Goal: Navigation & Orientation: Understand site structure

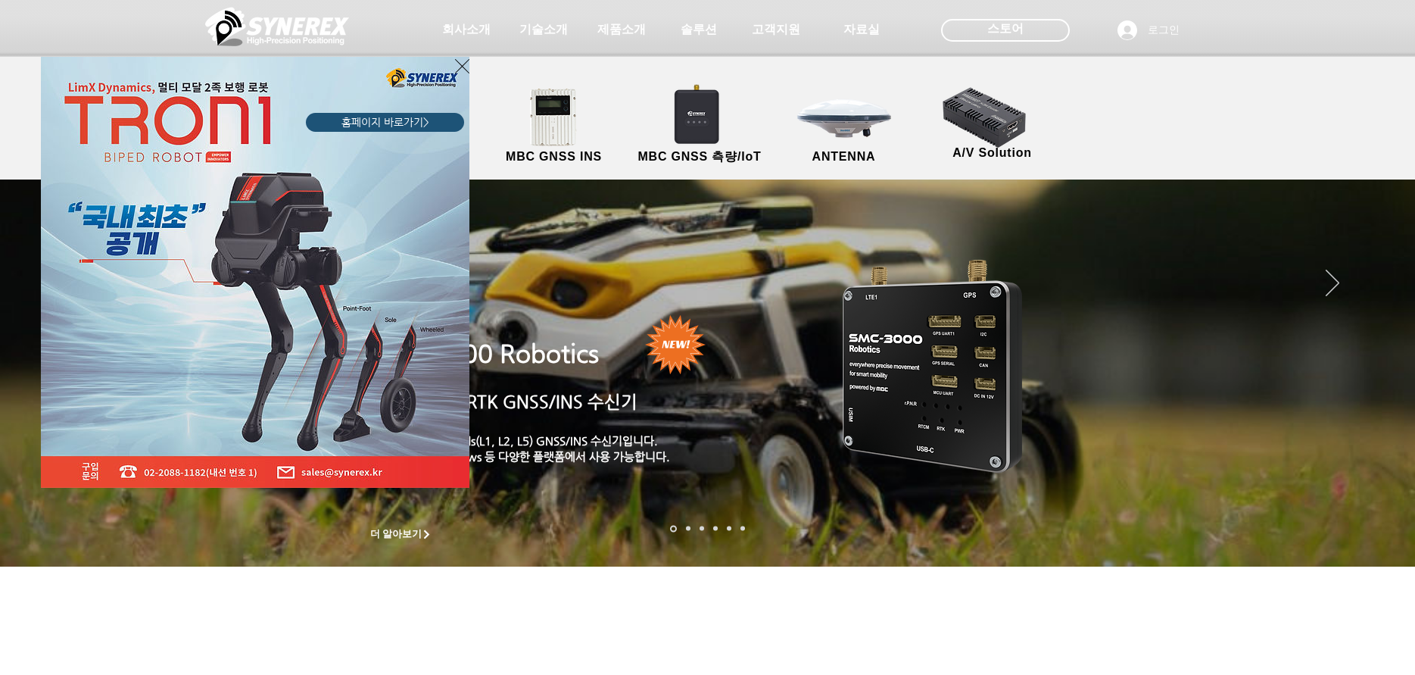
click at [680, 111] on div "LimX Dinamics" at bounding box center [707, 337] width 1415 height 675
drag, startPoint x: 688, startPoint y: 120, endPoint x: 541, endPoint y: 117, distance: 146.2
click at [687, 120] on div "LimX Dinamics" at bounding box center [707, 337] width 1415 height 675
click at [465, 65] on icon "사이트로 돌아가기" at bounding box center [462, 66] width 14 height 19
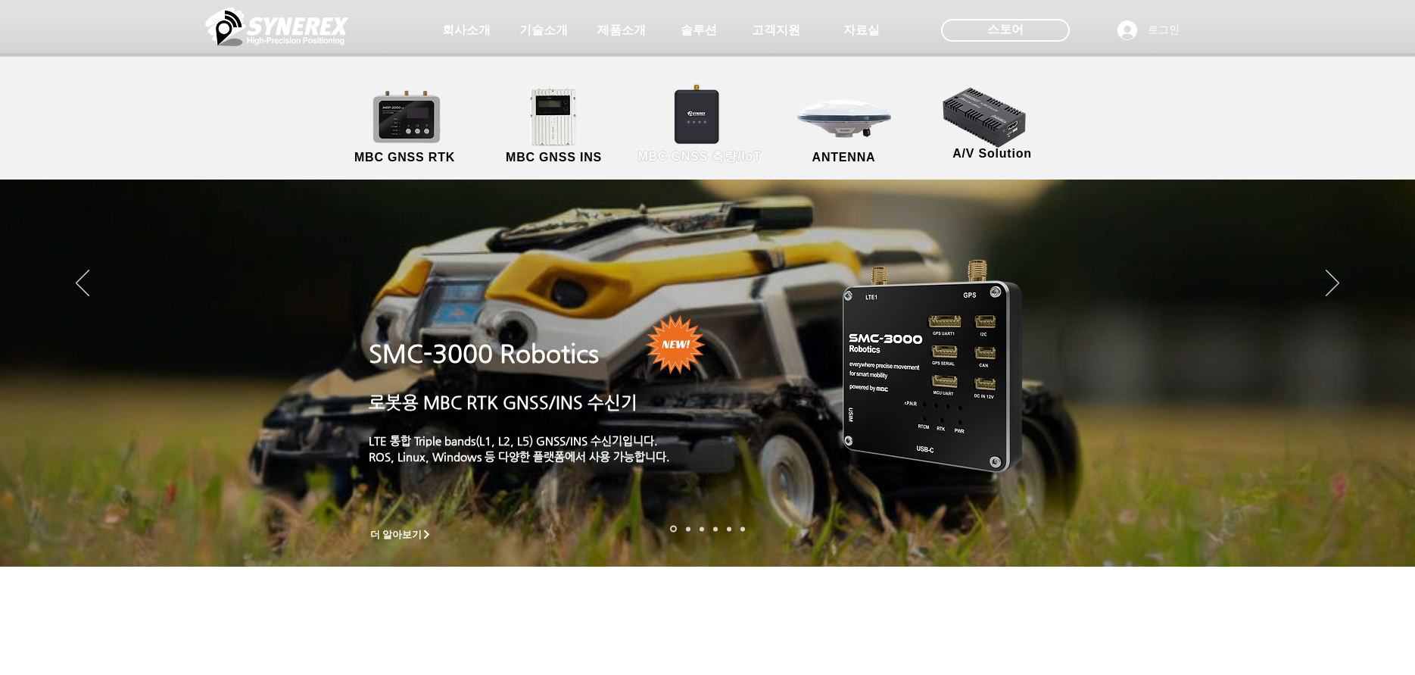
click at [725, 123] on link "MBC GNSS 측량/IoT" at bounding box center [700, 127] width 148 height 80
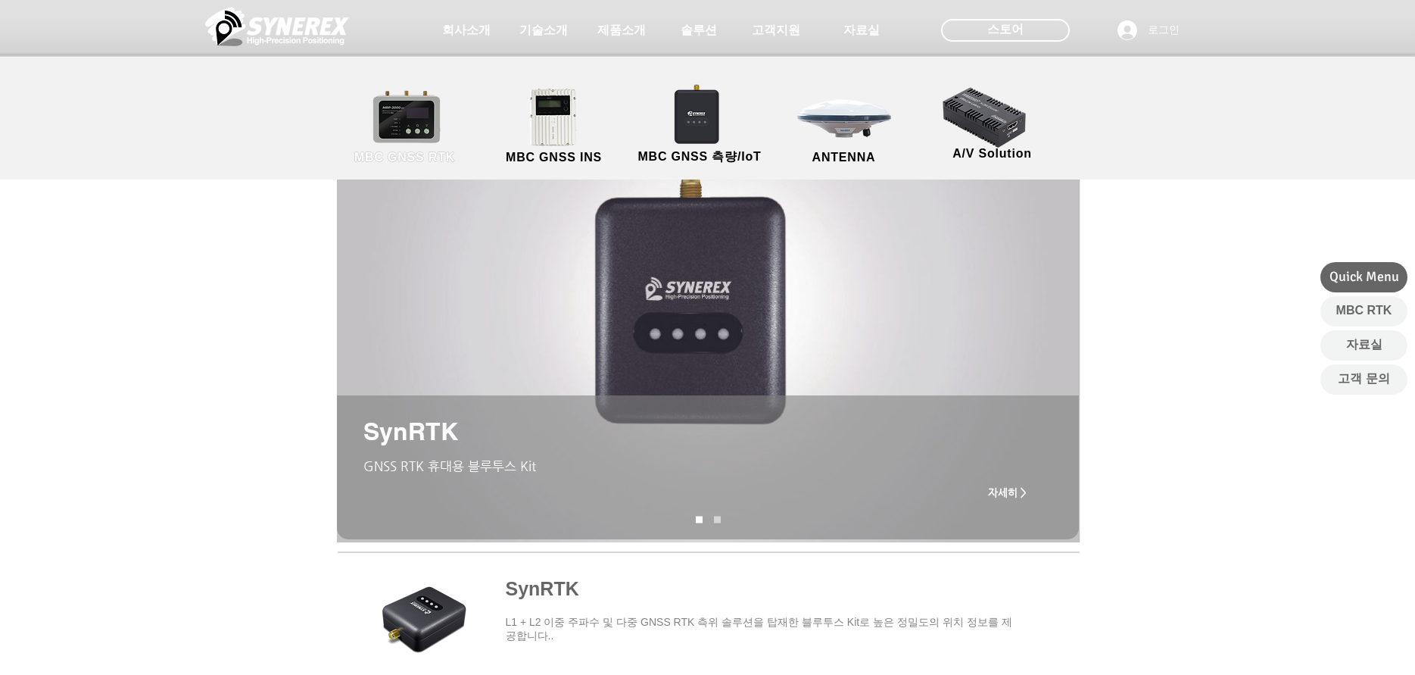
click at [452, 128] on link "MBC GNSS RTK" at bounding box center [405, 127] width 136 height 80
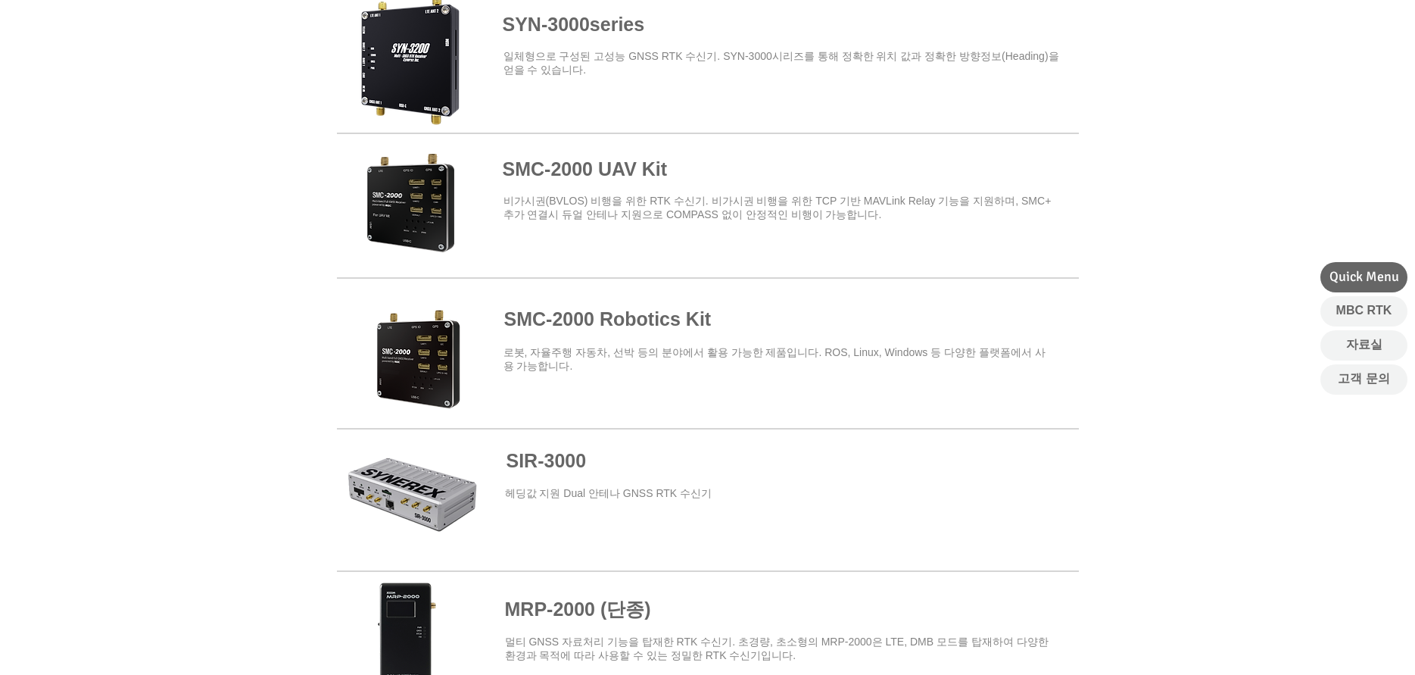
scroll to position [616, 0]
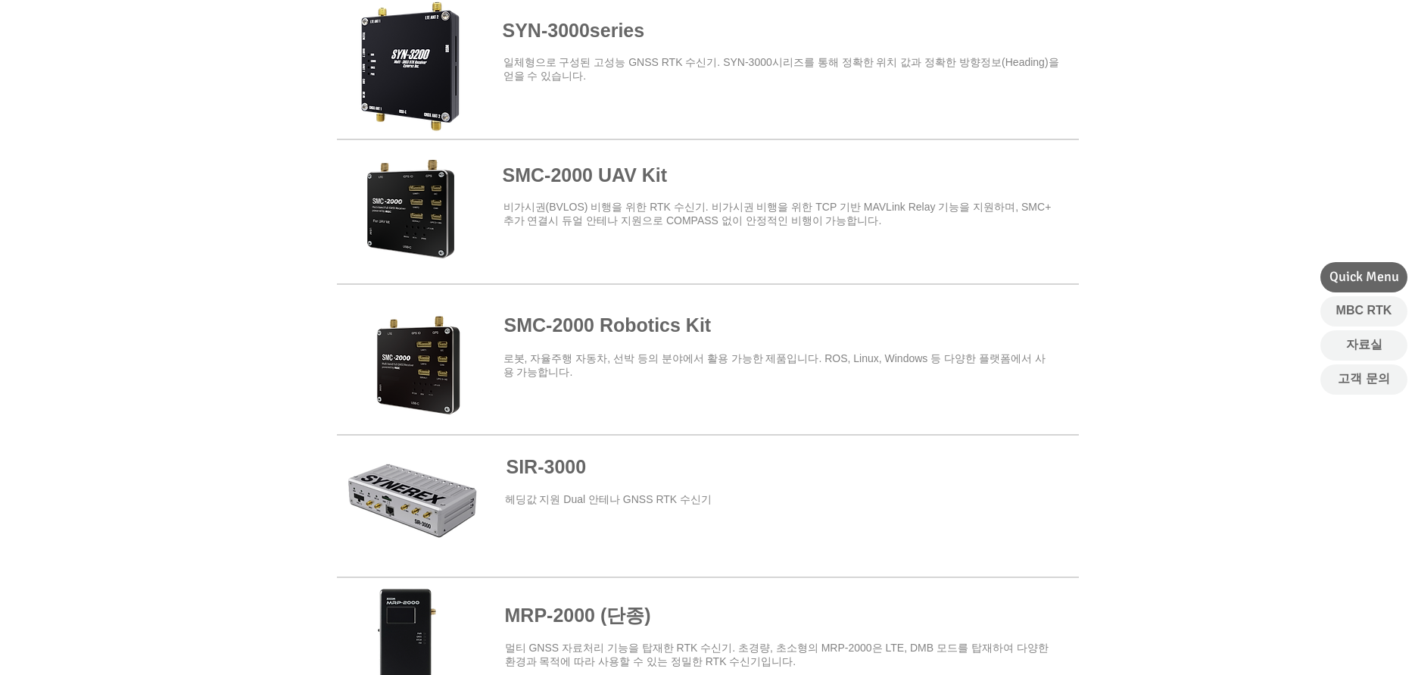
click at [431, 394] on span at bounding box center [708, 353] width 742 height 133
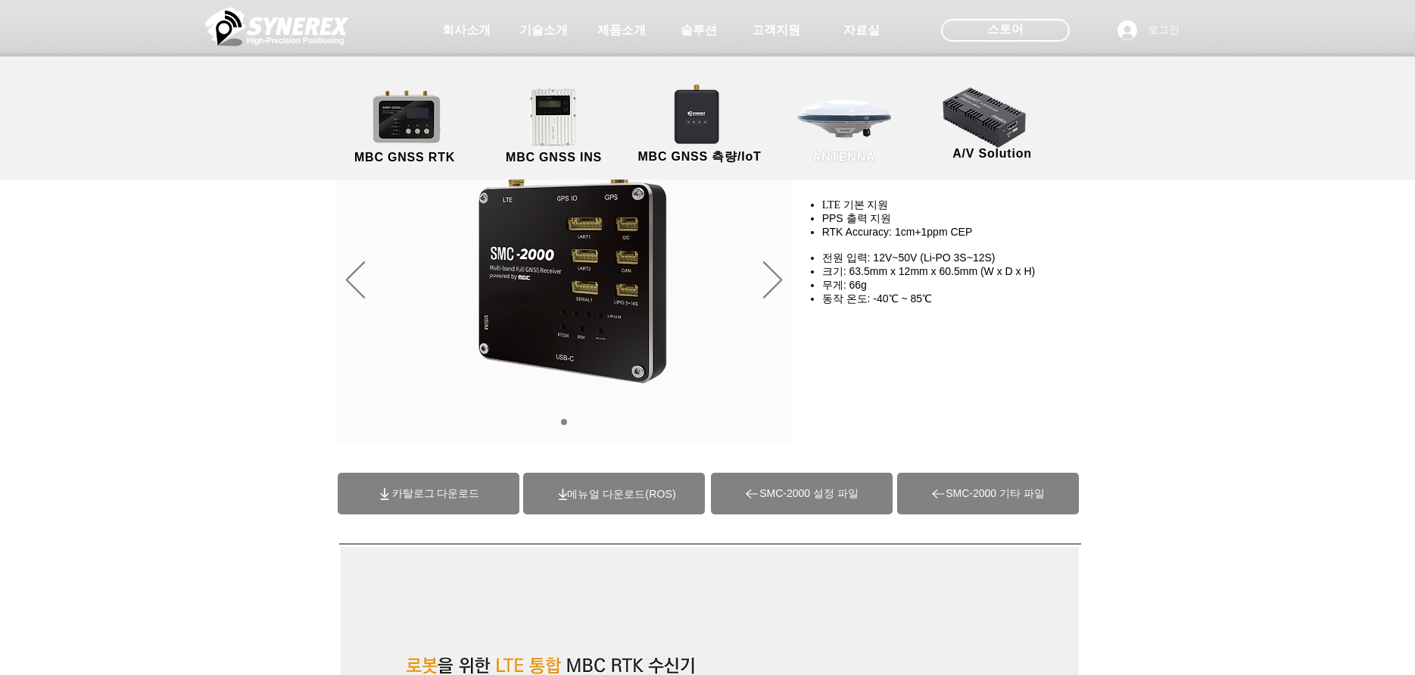
click at [866, 129] on link "ANTENNA" at bounding box center [844, 127] width 136 height 80
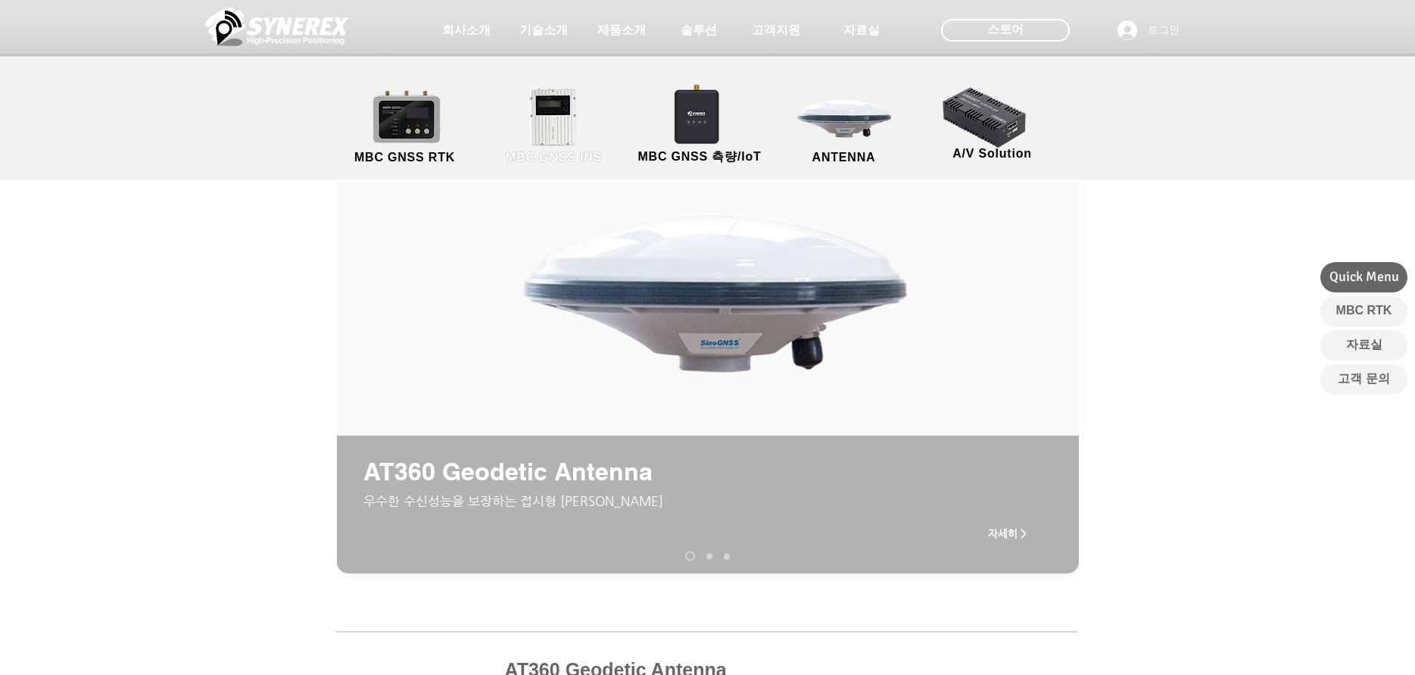
click at [549, 129] on link "MBC GNSS INS" at bounding box center [554, 127] width 136 height 80
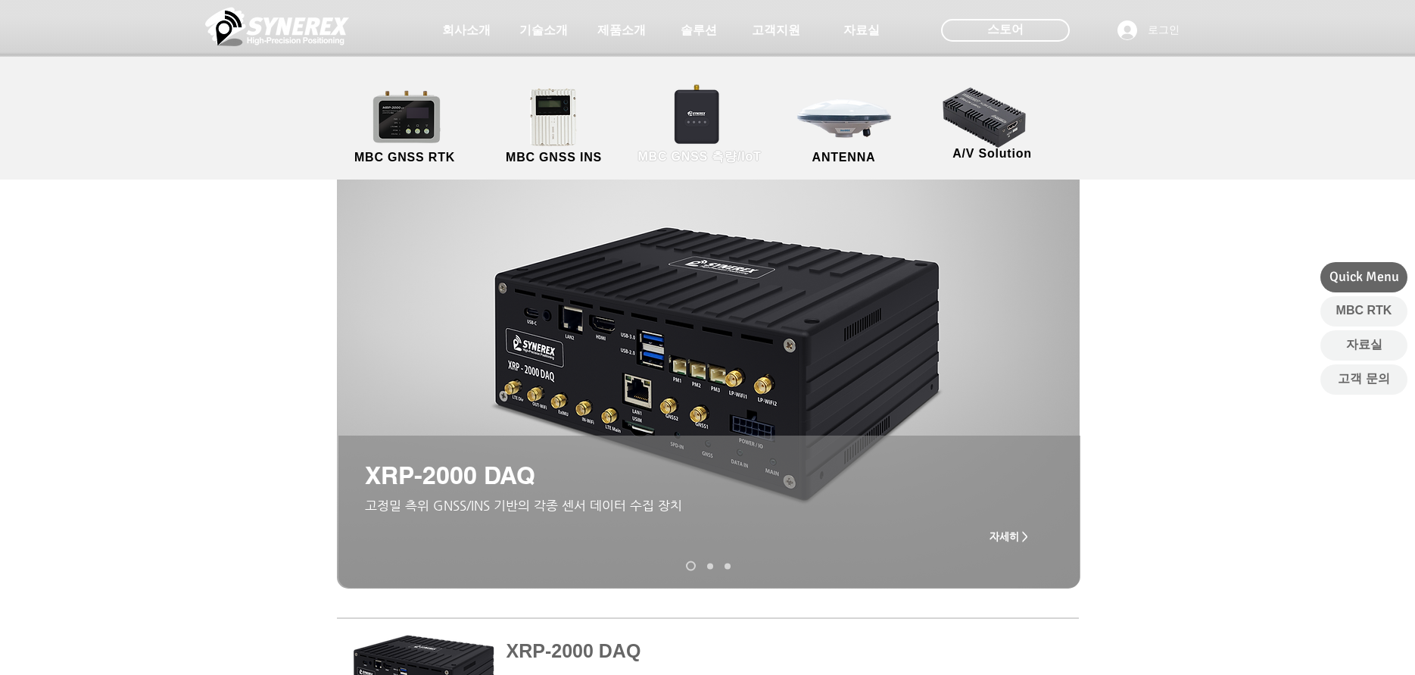
click at [670, 126] on link "MBC GNSS 측량/IoT" at bounding box center [700, 127] width 148 height 80
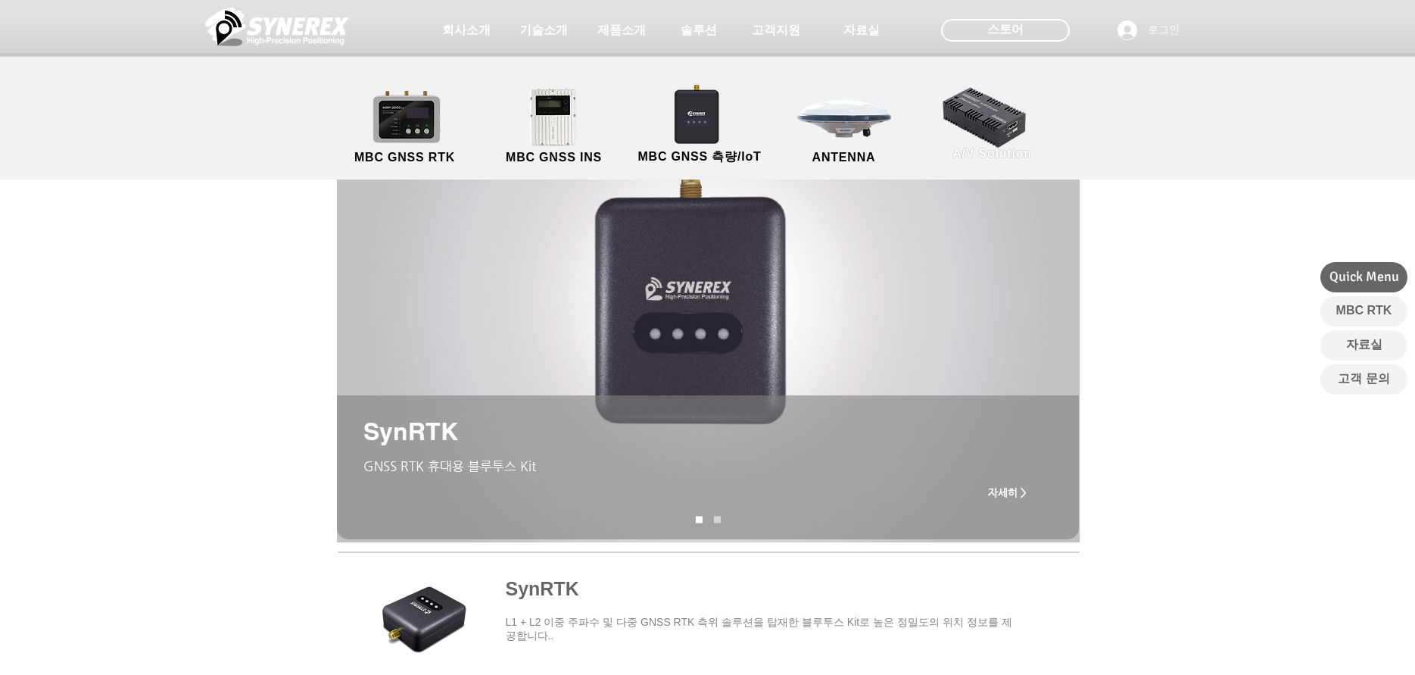
click at [953, 114] on link "A/V Solution" at bounding box center [993, 123] width 136 height 80
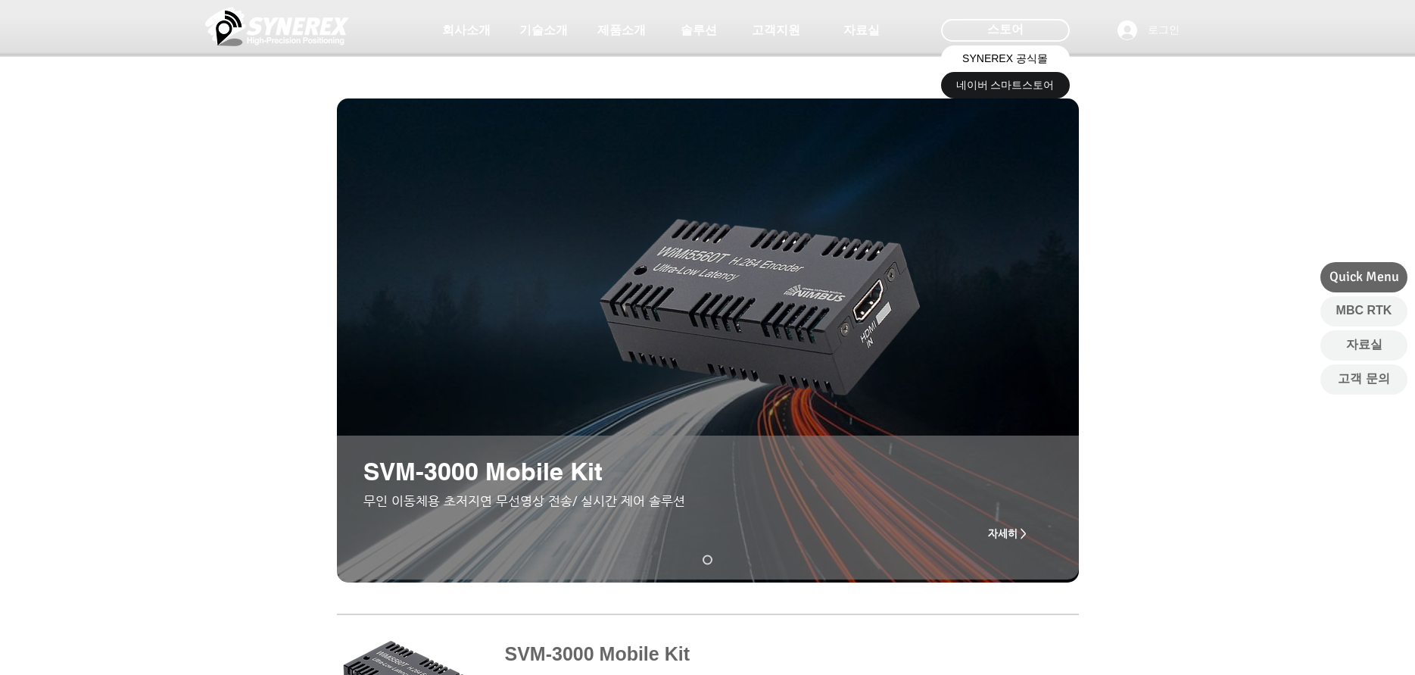
click at [1005, 55] on span "SYNEREX 공식몰" at bounding box center [1005, 58] width 86 height 15
